Goal: Task Accomplishment & Management: Manage account settings

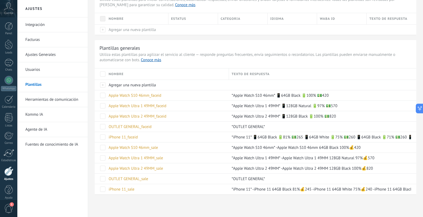
click at [102, 75] on span at bounding box center [102, 73] width 5 height 5
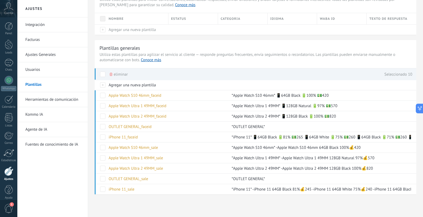
click at [118, 75] on span "eliminar" at bounding box center [121, 74] width 14 height 10
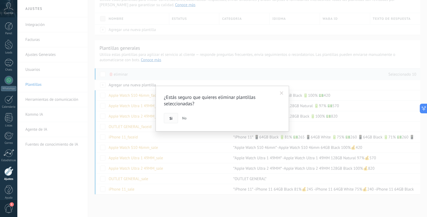
click at [172, 119] on span "Si" at bounding box center [171, 118] width 3 height 4
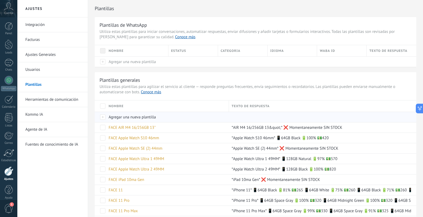
drag, startPoint x: 101, startPoint y: 107, endPoint x: 114, endPoint y: 114, distance: 15.1
click at [101, 107] on span at bounding box center [102, 105] width 5 height 5
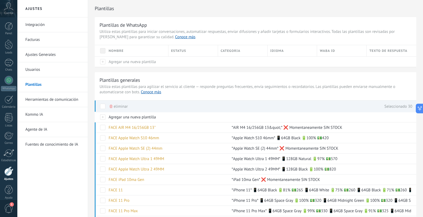
click at [117, 106] on span "eliminar" at bounding box center [121, 106] width 14 height 10
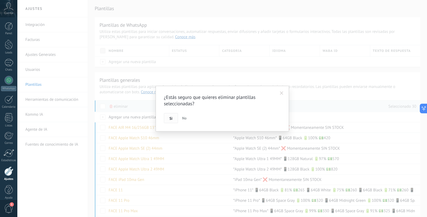
click at [172, 118] on span "Si" at bounding box center [171, 118] width 3 height 4
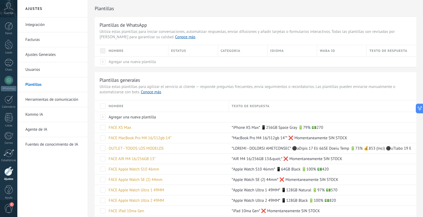
click at [101, 106] on span at bounding box center [102, 105] width 5 height 5
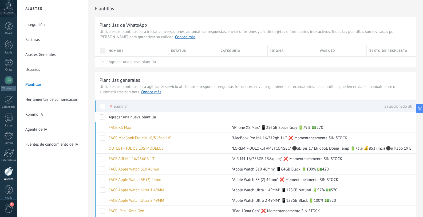
click at [119, 107] on span "eliminar" at bounding box center [121, 106] width 14 height 10
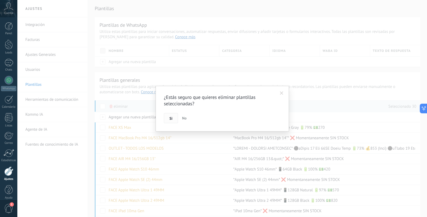
click at [167, 118] on button "Si" at bounding box center [171, 118] width 14 height 10
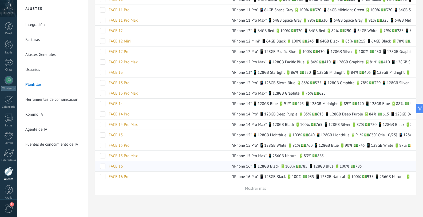
scroll to position [253, 0]
click at [260, 191] on button "Mostrar más" at bounding box center [255, 188] width 21 height 5
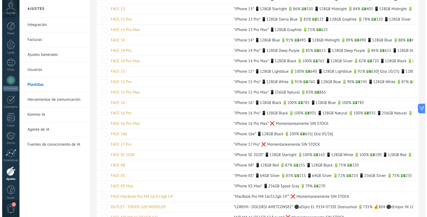
scroll to position [0, 0]
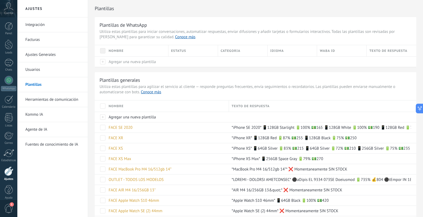
click at [105, 105] on span at bounding box center [102, 105] width 5 height 5
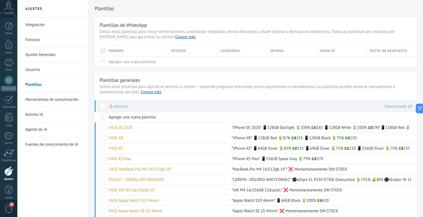
click at [118, 105] on span "eliminar" at bounding box center [121, 106] width 14 height 10
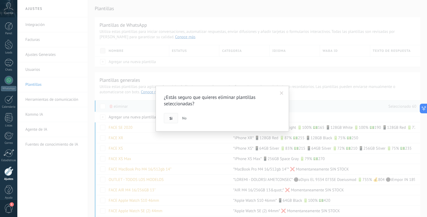
click at [171, 118] on span "Si" at bounding box center [171, 118] width 3 height 4
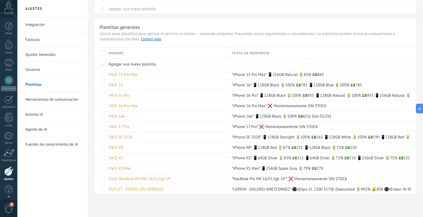
scroll to position [5, 0]
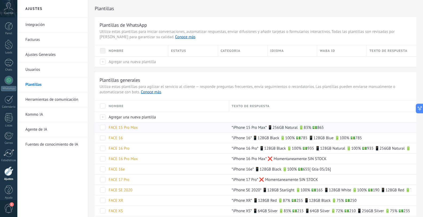
scroll to position [53, 0]
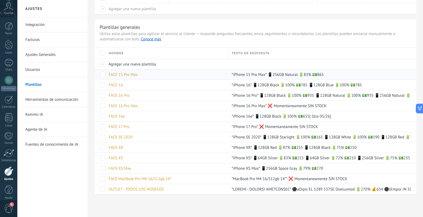
click at [101, 73] on span at bounding box center [102, 74] width 5 height 5
click at [102, 84] on span at bounding box center [102, 84] width 5 height 5
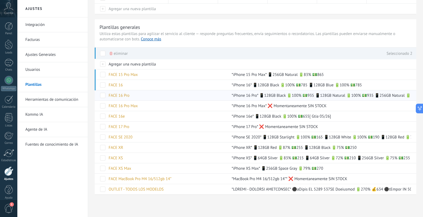
click at [103, 93] on span at bounding box center [102, 95] width 5 height 5
click at [103, 104] on span at bounding box center [102, 105] width 5 height 5
click at [104, 118] on span at bounding box center [102, 116] width 5 height 5
click at [123, 54] on span "eliminar" at bounding box center [121, 53] width 14 height 10
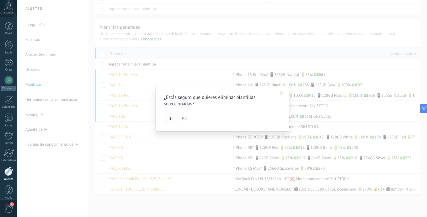
click at [169, 119] on button "Si" at bounding box center [171, 118] width 14 height 10
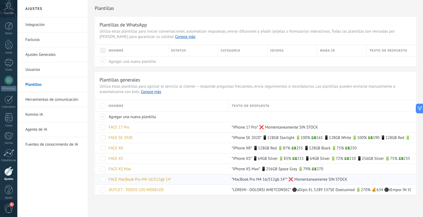
scroll to position [1, 0]
drag, startPoint x: 103, startPoint y: 107, endPoint x: 113, endPoint y: 114, distance: 12.2
click at [103, 107] on span at bounding box center [102, 105] width 5 height 5
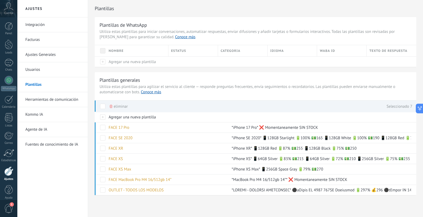
click at [114, 104] on span "eliminar" at bounding box center [121, 106] width 14 height 10
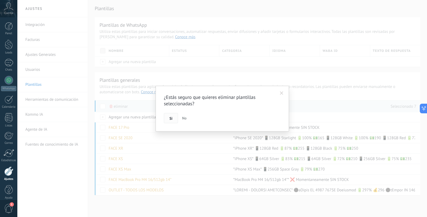
click at [172, 122] on button "Si" at bounding box center [171, 118] width 14 height 10
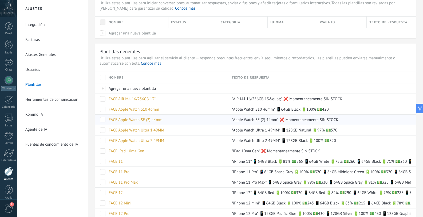
scroll to position [29, 0]
click at [103, 129] on span at bounding box center [102, 129] width 5 height 5
click at [103, 139] on span at bounding box center [102, 139] width 5 height 5
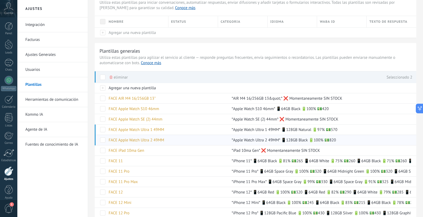
click at [103, 139] on span at bounding box center [102, 139] width 5 height 5
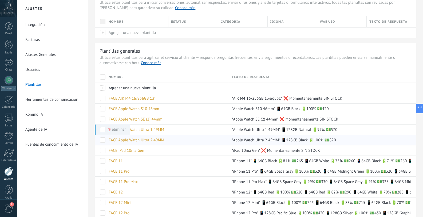
click at [104, 141] on span at bounding box center [102, 139] width 5 height 5
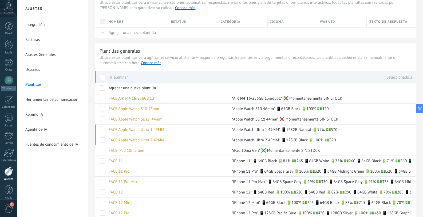
click at [115, 75] on span "eliminar" at bounding box center [121, 77] width 14 height 10
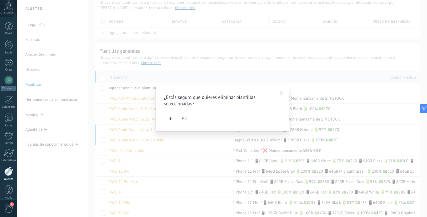
click at [169, 119] on button "Si" at bounding box center [171, 118] width 14 height 10
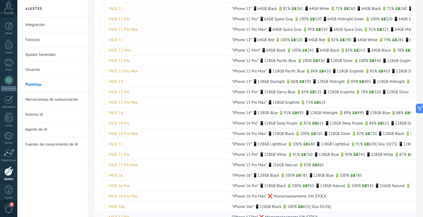
scroll to position [233, 0]
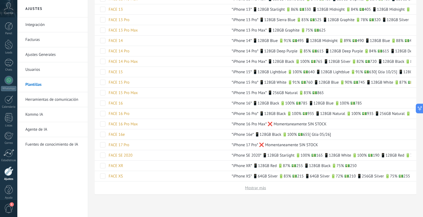
click at [258, 190] on button "Mostrar más" at bounding box center [255, 187] width 21 height 5
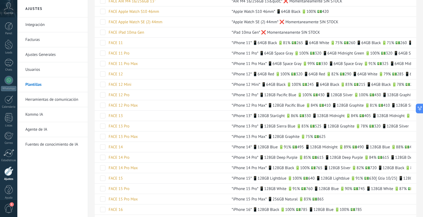
scroll to position [0, 0]
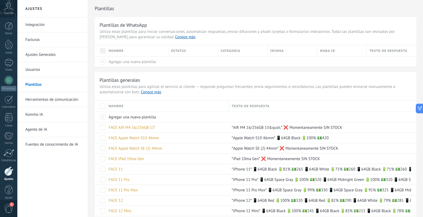
click at [101, 109] on div at bounding box center [100, 105] width 11 height 11
click at [101, 107] on span at bounding box center [102, 105] width 5 height 5
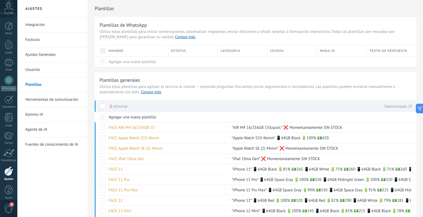
click at [101, 107] on span at bounding box center [102, 106] width 5 height 5
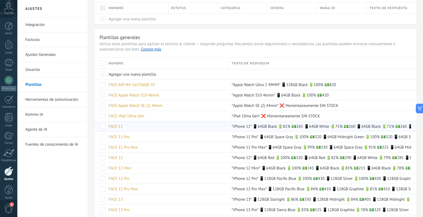
scroll to position [42, 0]
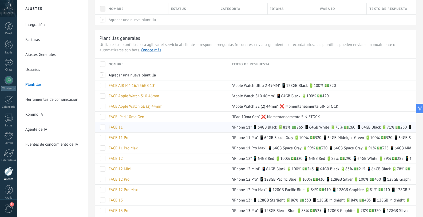
click at [105, 129] on span at bounding box center [102, 126] width 5 height 5
click at [122, 128] on span "eliminar" at bounding box center [119, 127] width 14 height 10
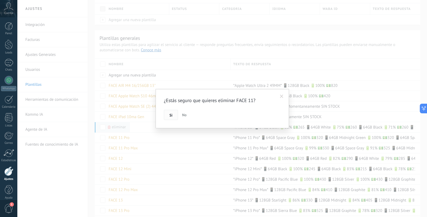
click at [170, 115] on span "Si" at bounding box center [171, 115] width 3 height 4
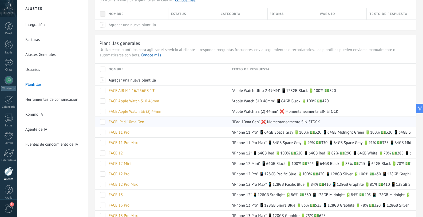
scroll to position [37, 0]
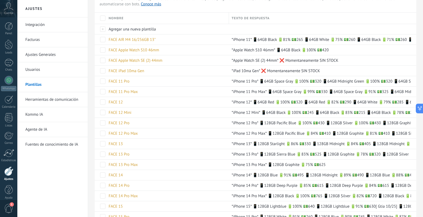
scroll to position [73, 0]
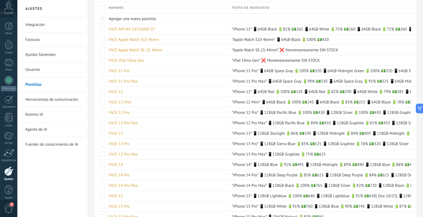
scroll to position [75, 0]
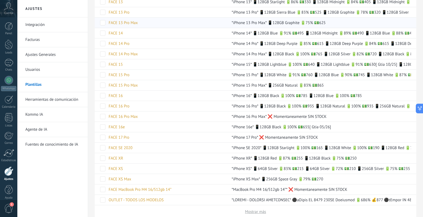
scroll to position [252, 0]
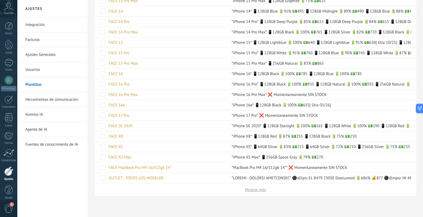
click at [251, 191] on button "Mostrar más" at bounding box center [255, 189] width 21 height 5
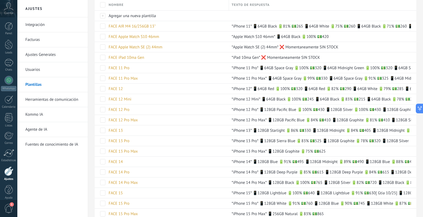
scroll to position [0, 0]
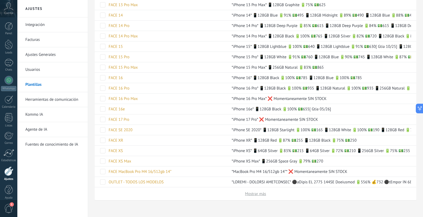
scroll to position [254, 0]
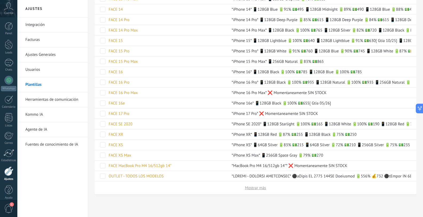
click at [262, 187] on button "Mostrar más" at bounding box center [255, 187] width 21 height 5
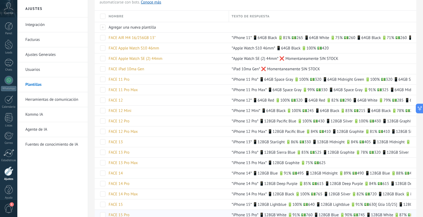
scroll to position [89, 0]
click at [105, 48] on span at bounding box center [102, 48] width 5 height 5
click at [104, 59] on span at bounding box center [102, 58] width 5 height 5
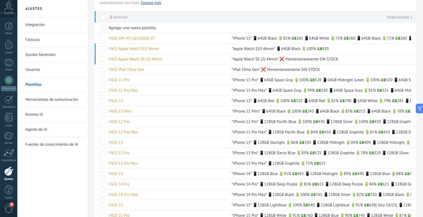
click at [125, 16] on span "eliminar" at bounding box center [121, 17] width 14 height 10
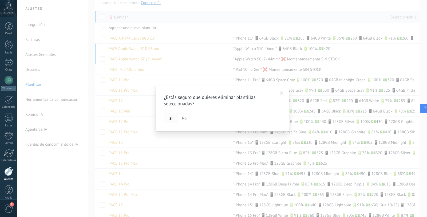
click at [170, 119] on span "Si" at bounding box center [171, 118] width 3 height 4
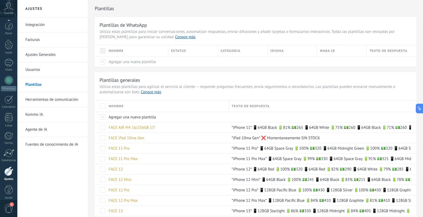
scroll to position [5, 0]
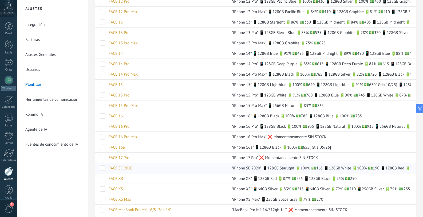
scroll to position [254, 0]
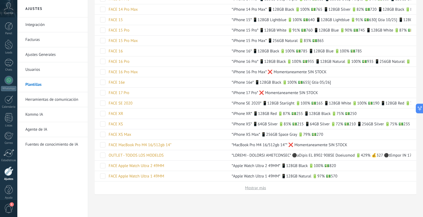
click at [259, 189] on button "Mostrar más" at bounding box center [255, 187] width 21 height 5
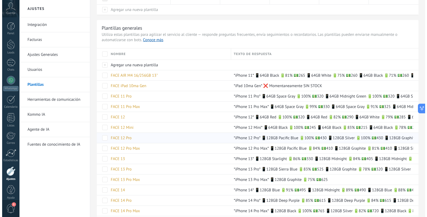
scroll to position [0, 0]
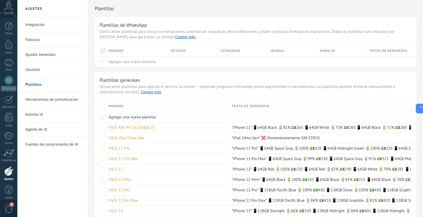
click at [101, 106] on span at bounding box center [102, 105] width 5 height 5
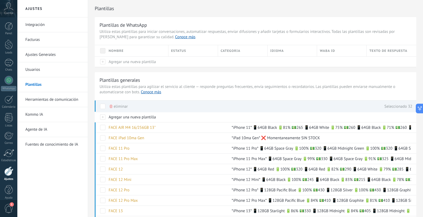
click at [118, 107] on span "eliminar" at bounding box center [121, 106] width 14 height 10
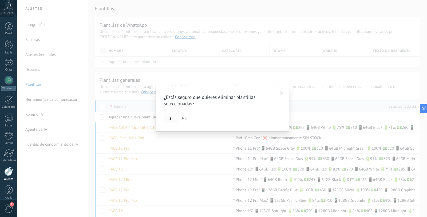
click at [171, 119] on span "Si" at bounding box center [171, 118] width 3 height 4
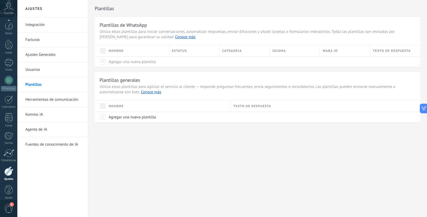
scroll to position [5, 0]
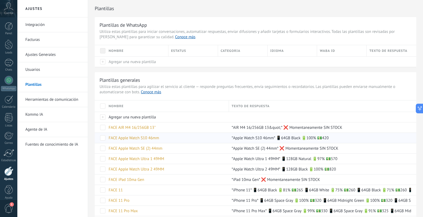
click at [102, 140] on span at bounding box center [102, 137] width 5 height 5
click at [102, 148] on span at bounding box center [102, 148] width 5 height 5
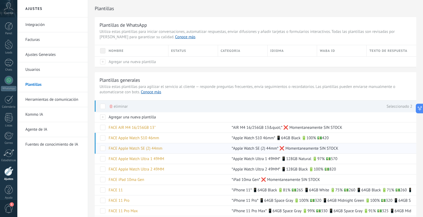
click at [101, 147] on span at bounding box center [102, 148] width 5 height 5
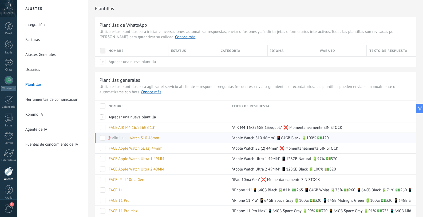
click at [101, 138] on span at bounding box center [102, 137] width 5 height 5
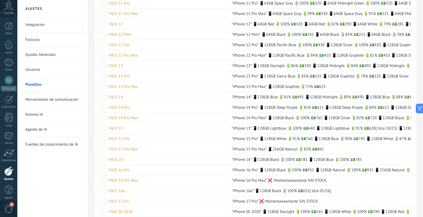
scroll to position [254, 0]
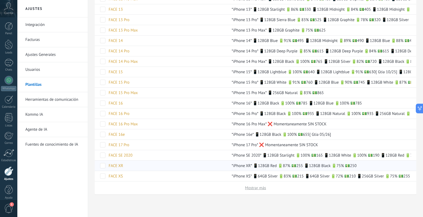
drag, startPoint x: 100, startPoint y: 176, endPoint x: 105, endPoint y: 170, distance: 7.8
click at [101, 176] on span at bounding box center [102, 175] width 5 height 5
click at [105, 166] on span at bounding box center [102, 165] width 5 height 5
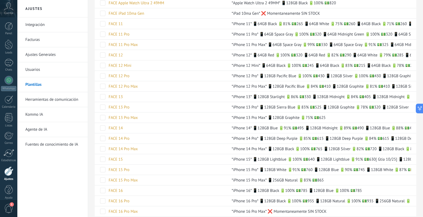
scroll to position [0, 0]
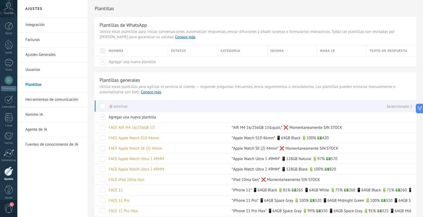
click at [117, 105] on span "eliminar" at bounding box center [121, 106] width 14 height 10
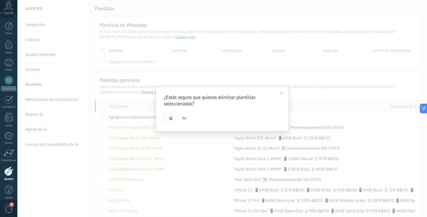
click at [168, 120] on button "Si" at bounding box center [171, 118] width 14 height 10
